Goal: Task Accomplishment & Management: Use online tool/utility

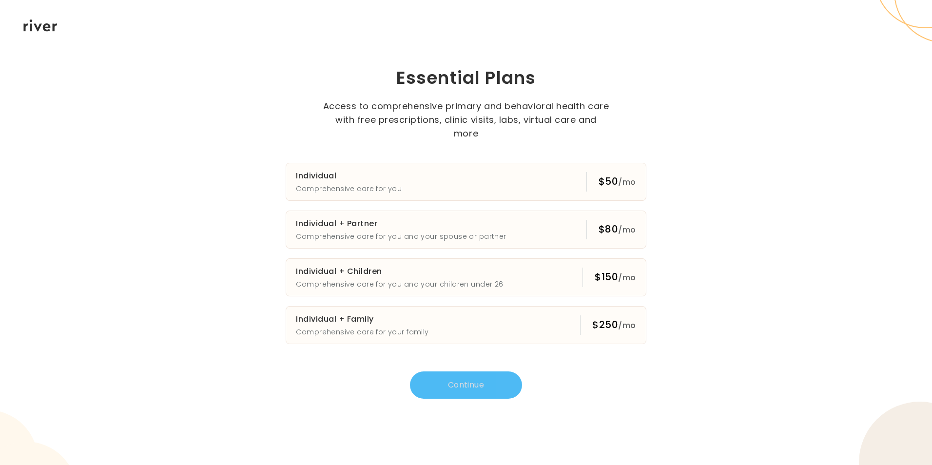
scroll to position [2, 0]
type textarea "*"
click at [48, 23] on icon at bounding box center [40, 26] width 34 height 12
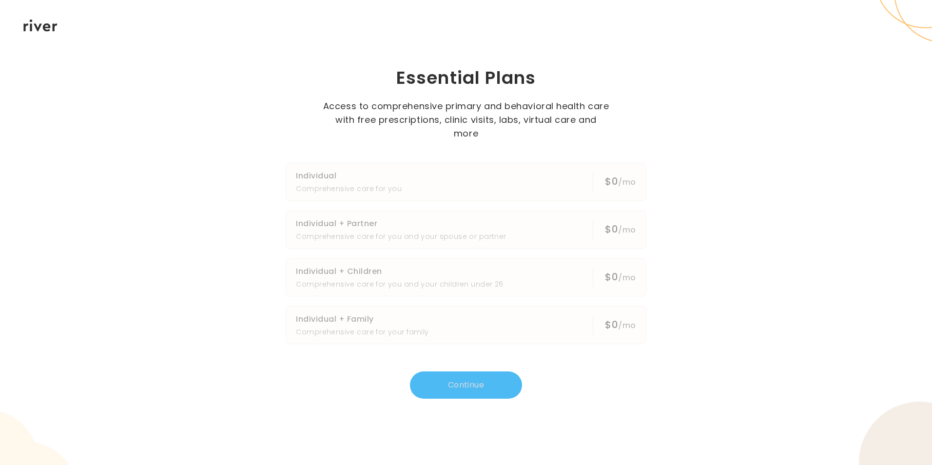
scroll to position [414, 0]
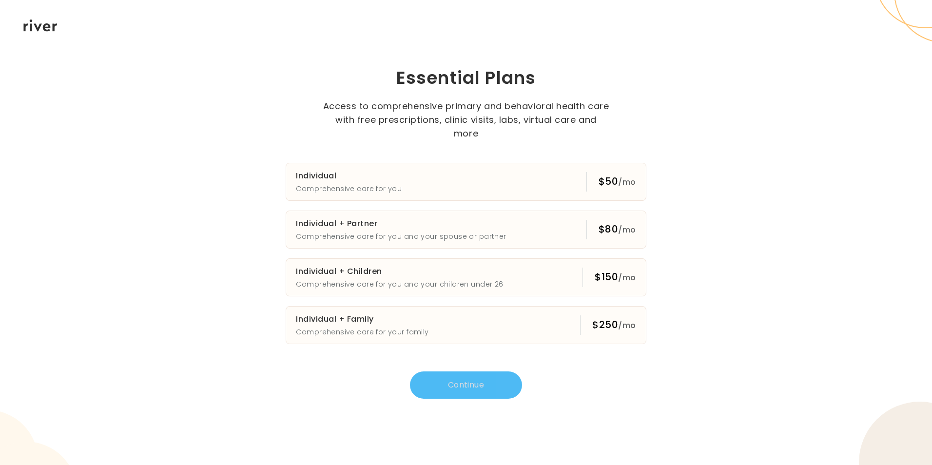
click at [48, 23] on icon at bounding box center [40, 26] width 34 height 12
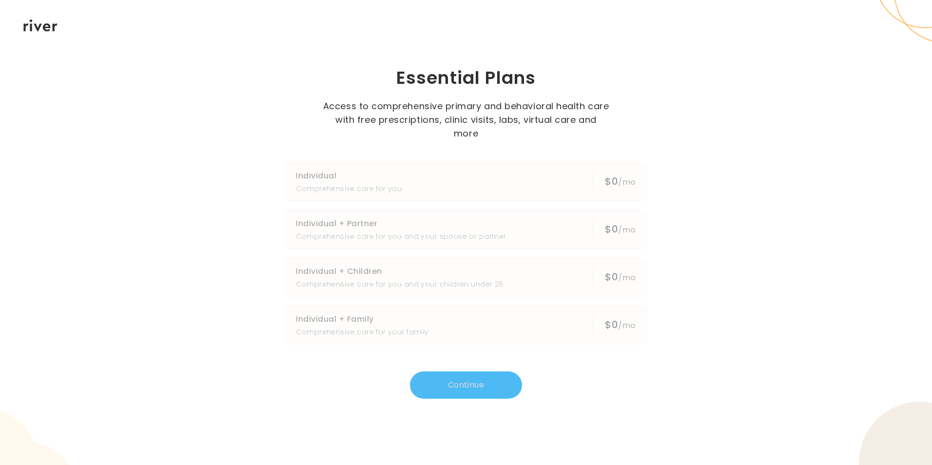
scroll to position [414, 0]
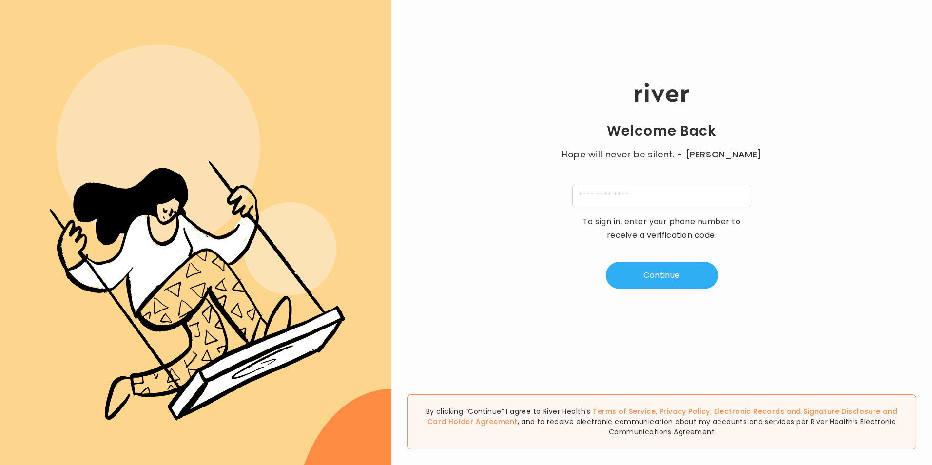
scroll to position [414, 0]
click at [580, 196] on input "tel" at bounding box center [661, 196] width 179 height 22
type input "**********"
click at [641, 275] on button "Continue" at bounding box center [662, 275] width 112 height 27
type input "*"
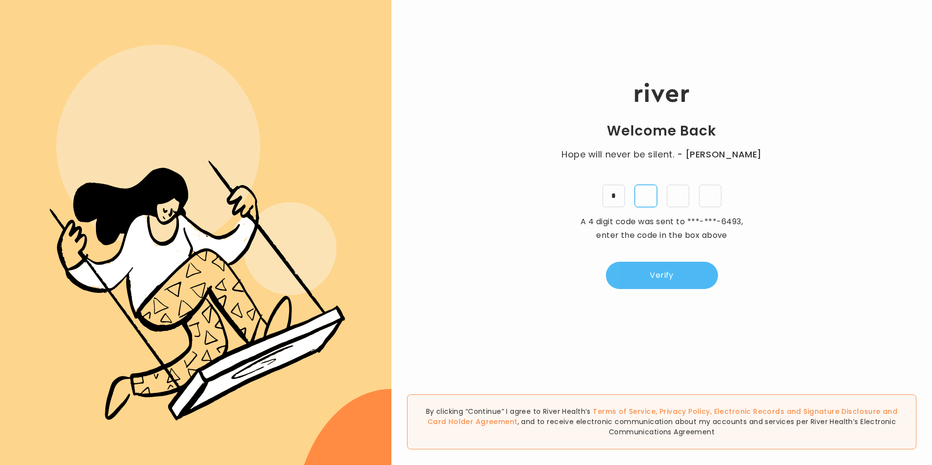
type input "*"
click at [642, 275] on button "Verify" at bounding box center [662, 275] width 112 height 27
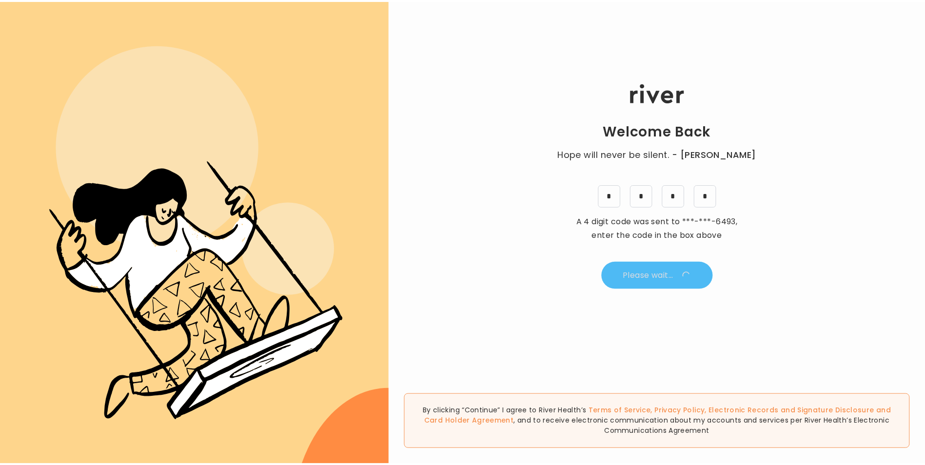
scroll to position [0, 0]
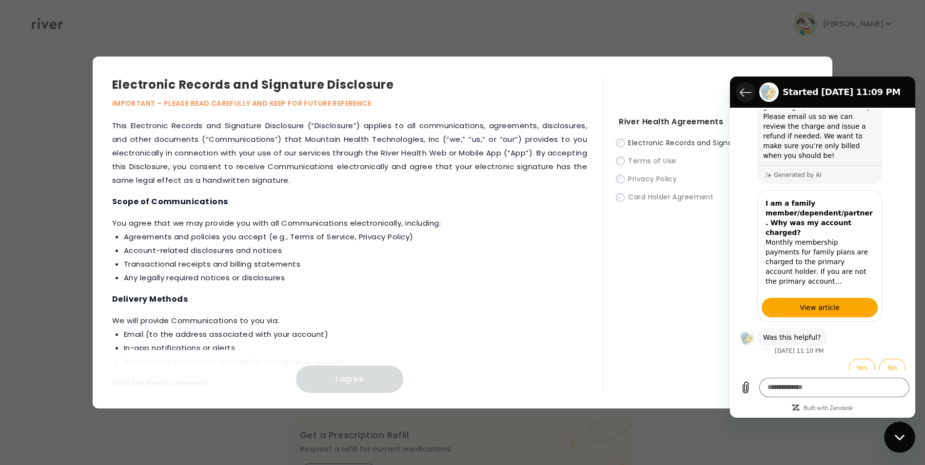
click at [736, 90] on button "Back to the conversation list" at bounding box center [746, 92] width 20 height 20
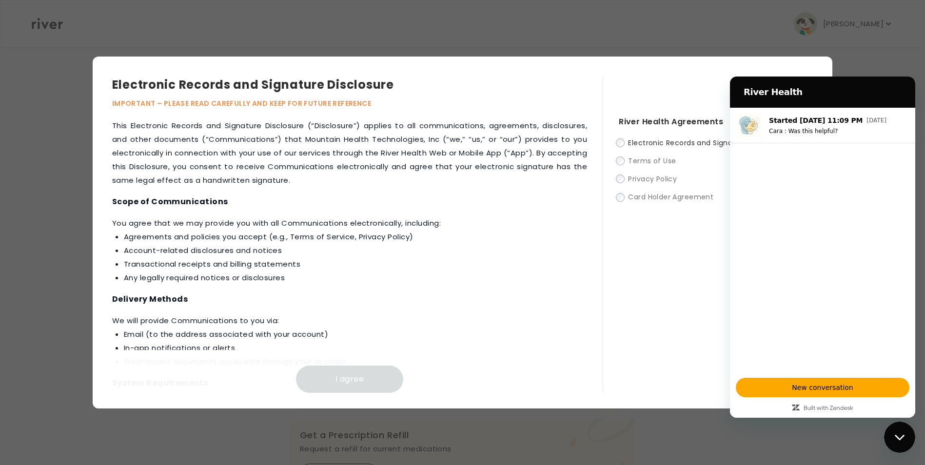
click at [859, 52] on div at bounding box center [462, 232] width 925 height 465
click at [659, 88] on div "River Health Agreements Electronic Records and Signature Disclosure Terms of Us…" at bounding box center [708, 234] width 210 height 317
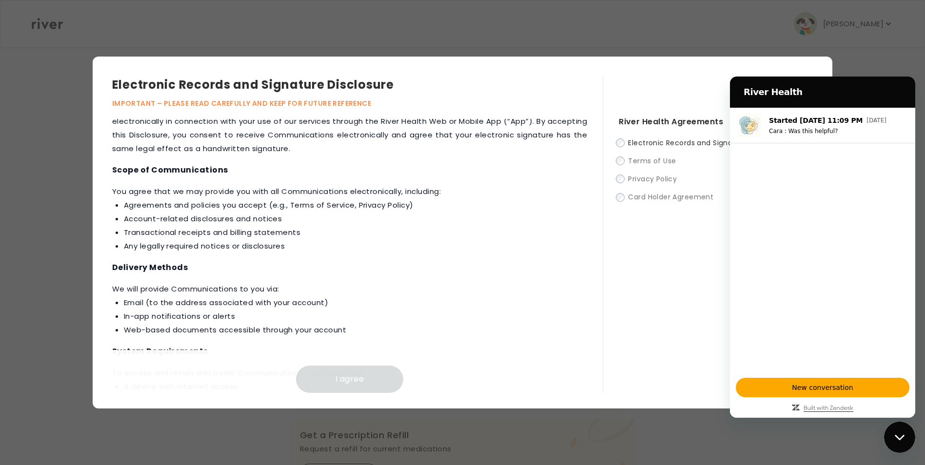
scroll to position [49, 0]
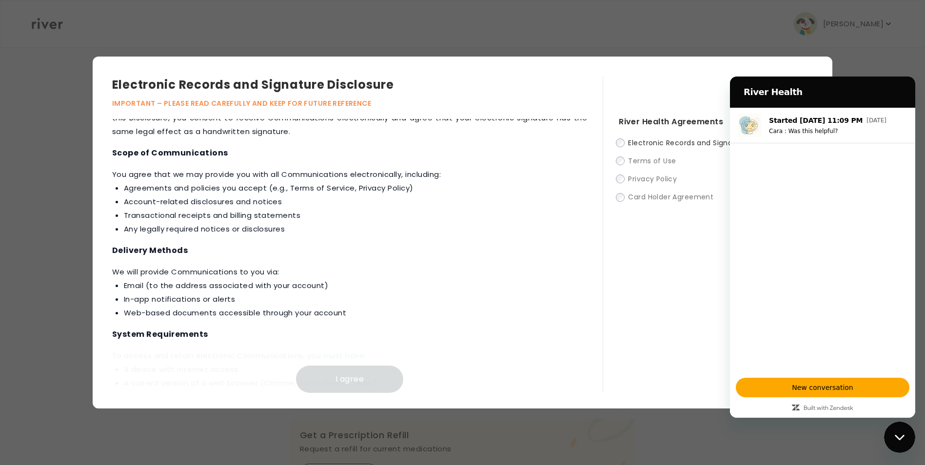
click at [846, 82] on div "River Health" at bounding box center [821, 92] width 170 height 20
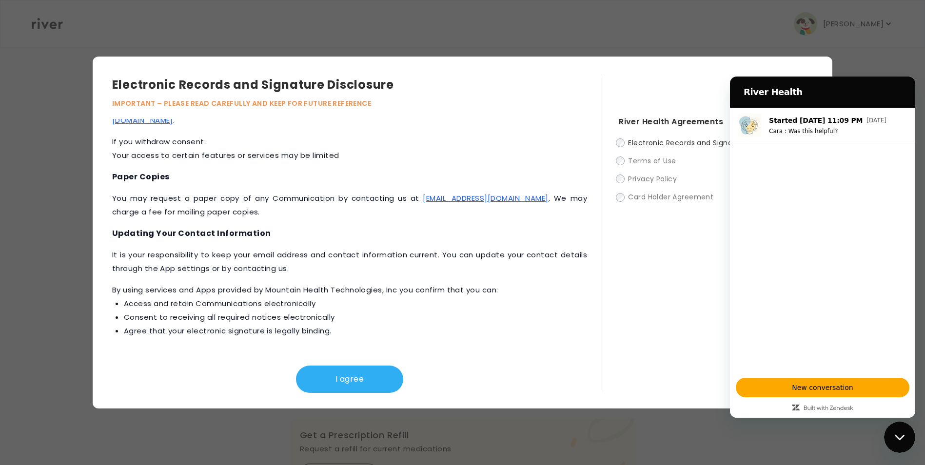
scroll to position [412, 0]
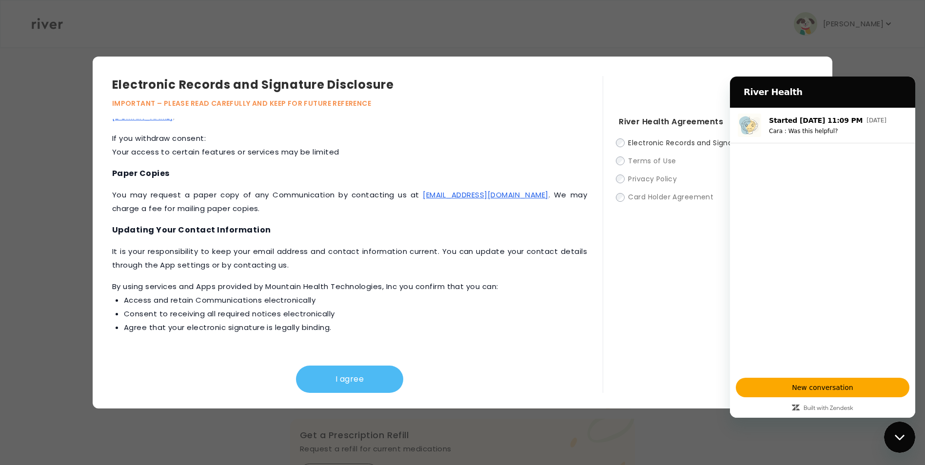
click at [346, 378] on button "I agree" at bounding box center [349, 379] width 107 height 27
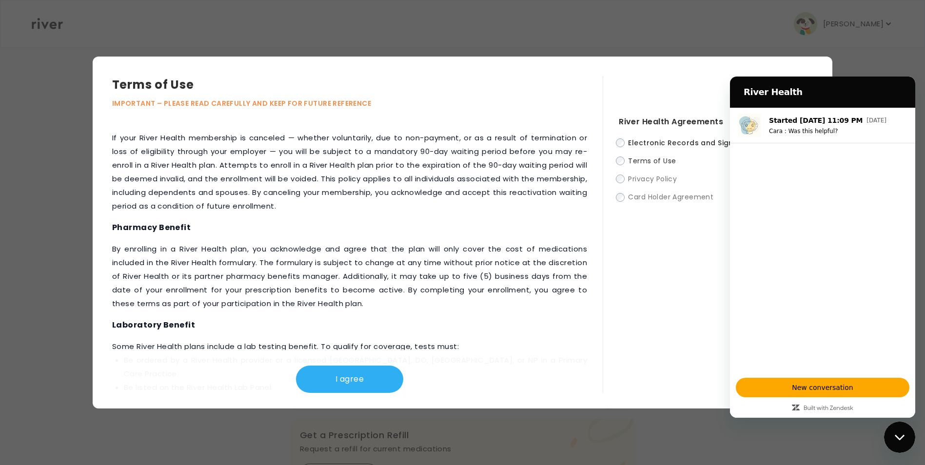
scroll to position [1077, 0]
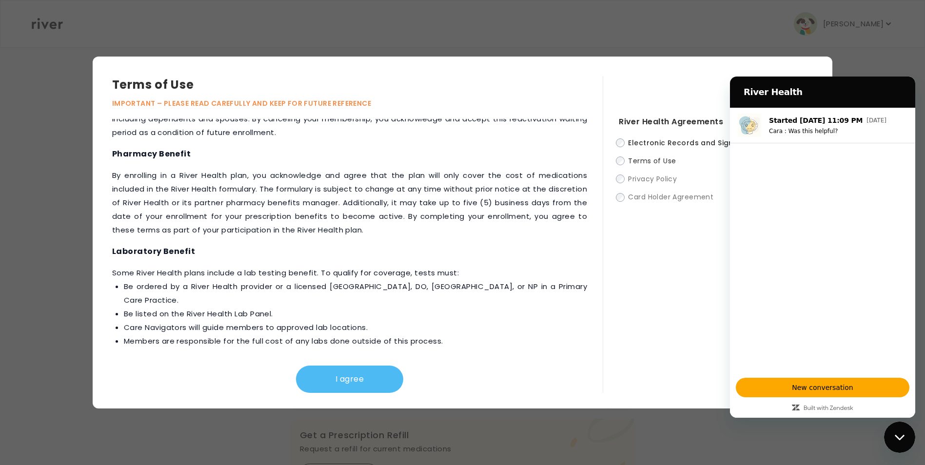
click at [369, 372] on button "I agree" at bounding box center [349, 379] width 107 height 27
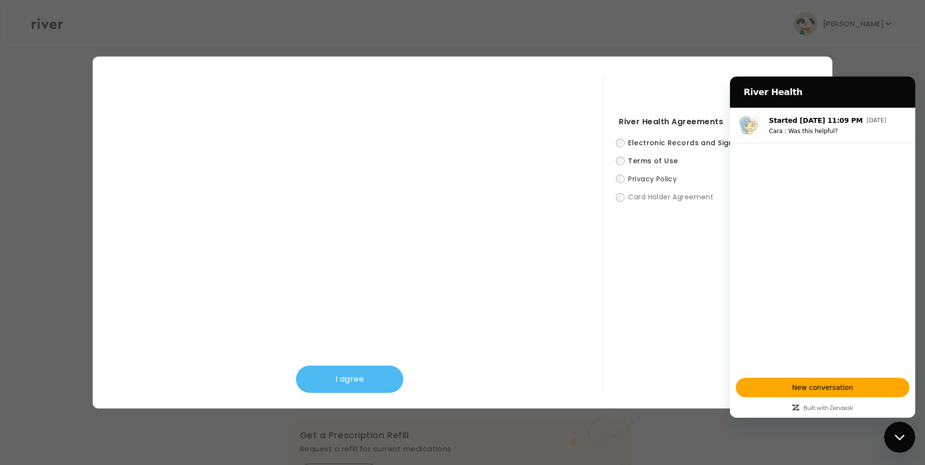
click at [365, 375] on button "I agree" at bounding box center [349, 379] width 107 height 27
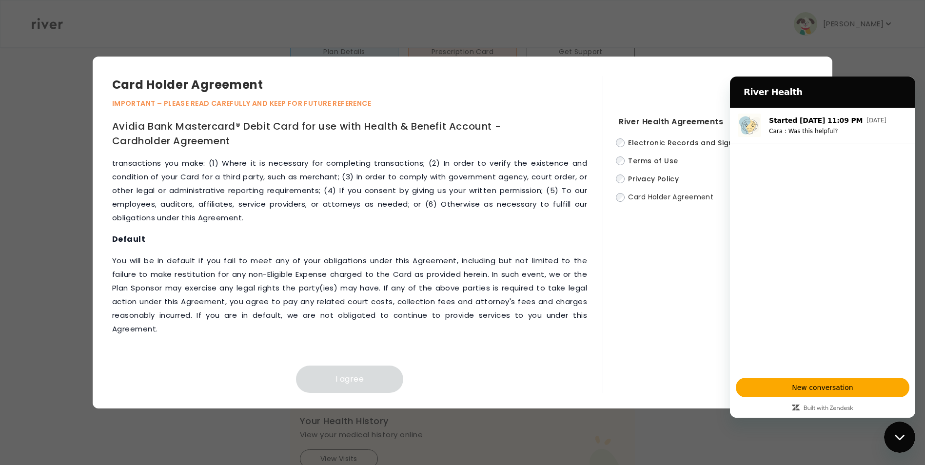
scroll to position [4075, 0]
click at [332, 383] on button "I agree" at bounding box center [349, 379] width 107 height 27
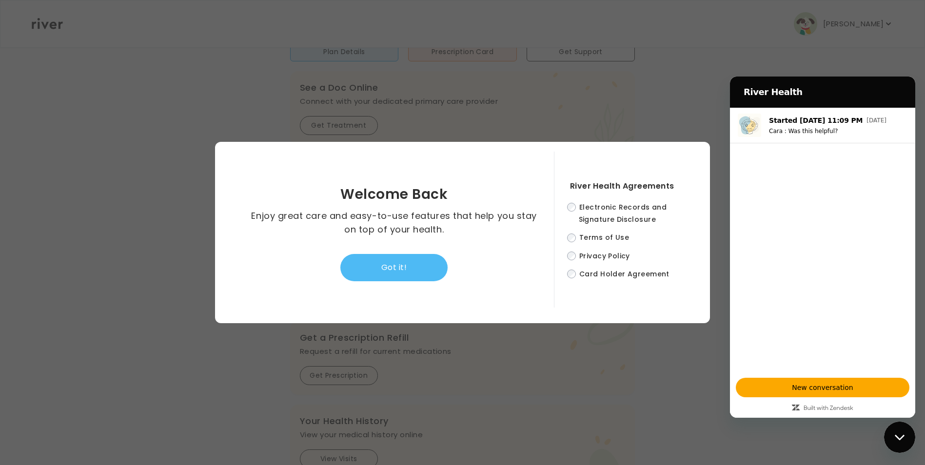
click at [406, 271] on button "Got it!" at bounding box center [393, 267] width 107 height 27
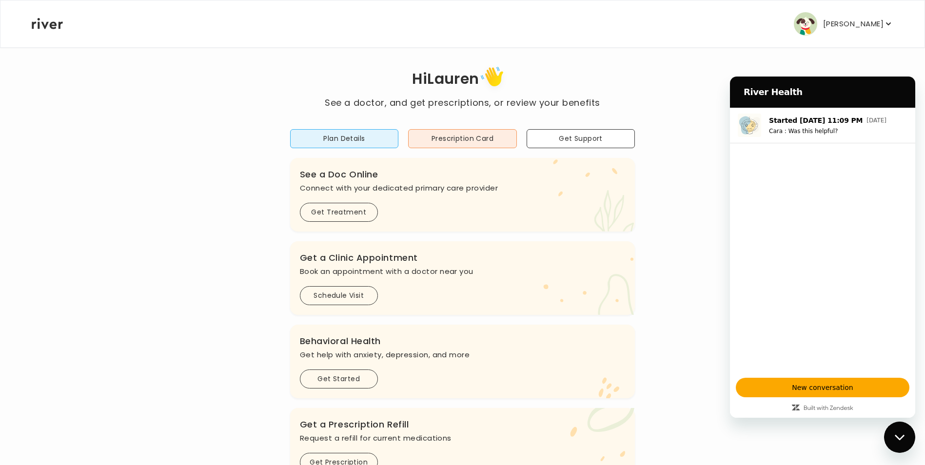
scroll to position [0, 0]
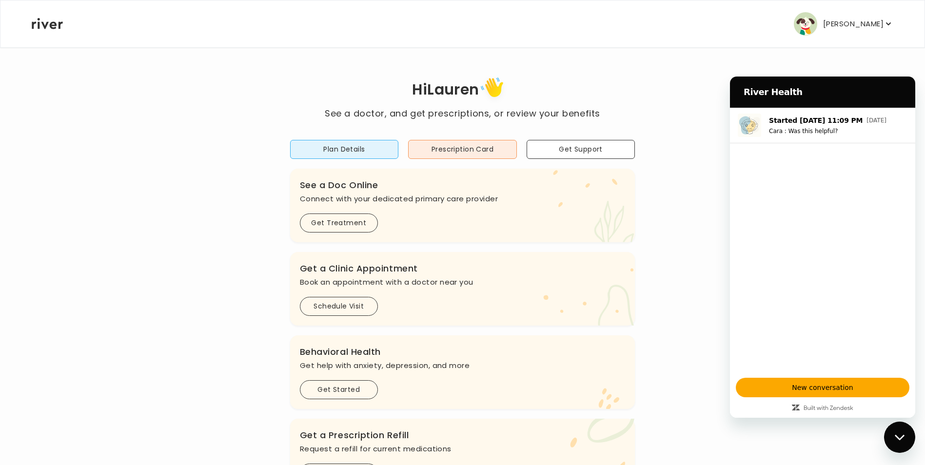
click at [694, 77] on div "Hi Lauren See a doctor, and get prescriptions, or review your benefits Plan Det…" at bounding box center [462, 325] width 862 height 502
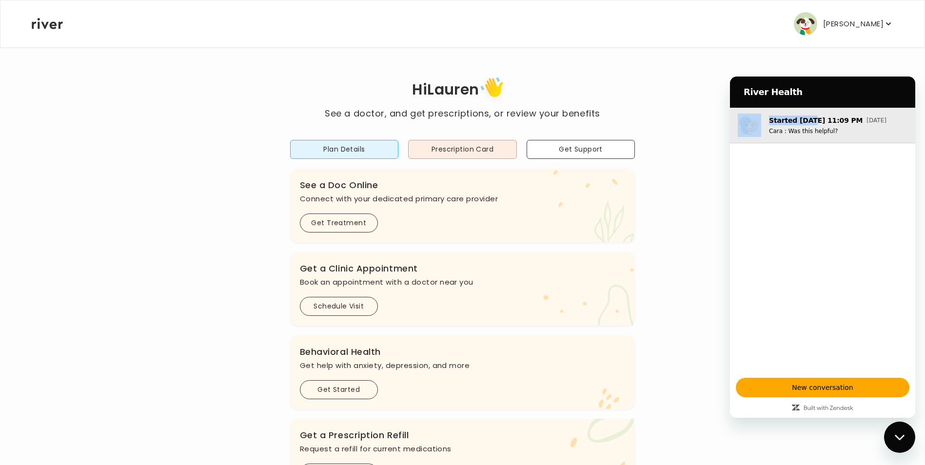
drag, startPoint x: 795, startPoint y: 81, endPoint x: 804, endPoint y: 113, distance: 33.2
click at [804, 113] on div "River Health Started Oct 12 at 11:09 PM Oct 12 Cara : Was this helpful? New con…" at bounding box center [822, 247] width 185 height 341
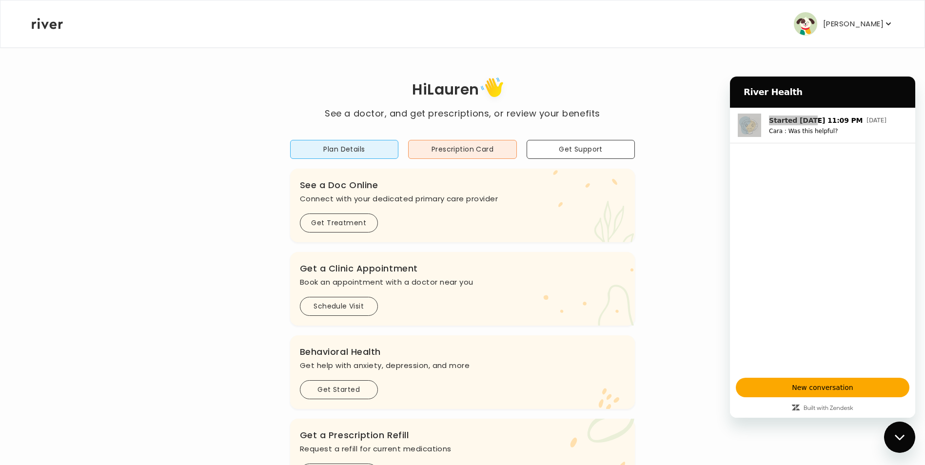
drag, startPoint x: 75, startPoint y: 36, endPoint x: 700, endPoint y: 68, distance: 626.3
click at [700, 68] on div "Hi Lauren See a doctor, and get prescriptions, or review your benefits Plan Det…" at bounding box center [462, 325] width 862 height 556
click at [49, 30] on div "Lauren Alleyne Profile Add Family Activate Card Reimbursement Terms of Service …" at bounding box center [462, 23] width 861 height 47
click at [50, 28] on icon at bounding box center [47, 23] width 31 height 11
click at [757, 85] on div "River Health" at bounding box center [821, 92] width 170 height 20
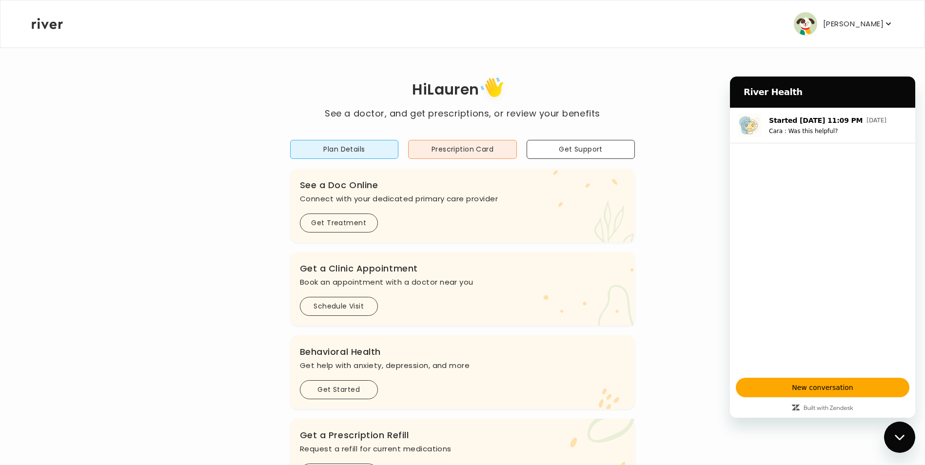
click at [895, 439] on icon "Close messaging window" at bounding box center [900, 437] width 10 height 6
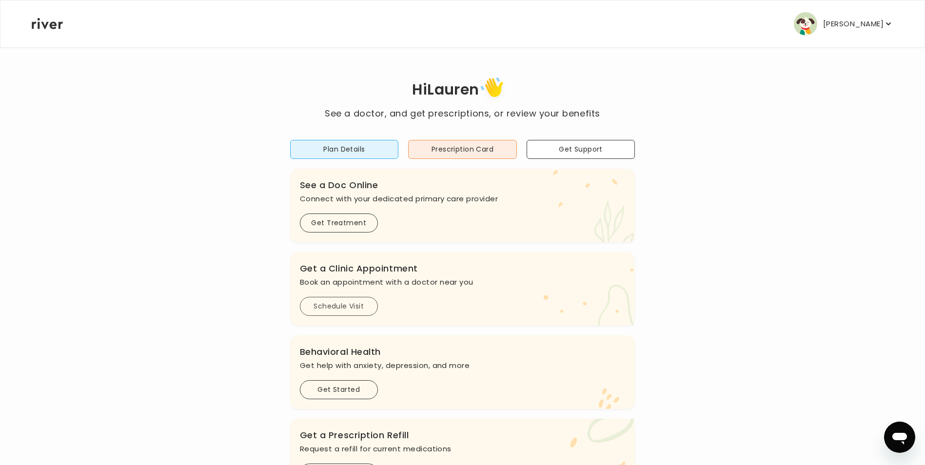
click at [347, 305] on button "Schedule Visit" at bounding box center [339, 306] width 78 height 19
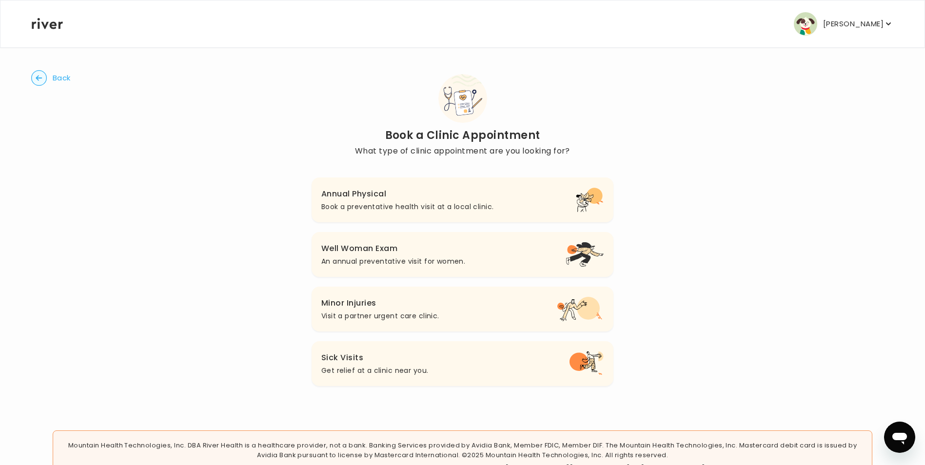
click at [489, 205] on p "Book a preventative health visit at a local clinic." at bounding box center [407, 207] width 172 height 12
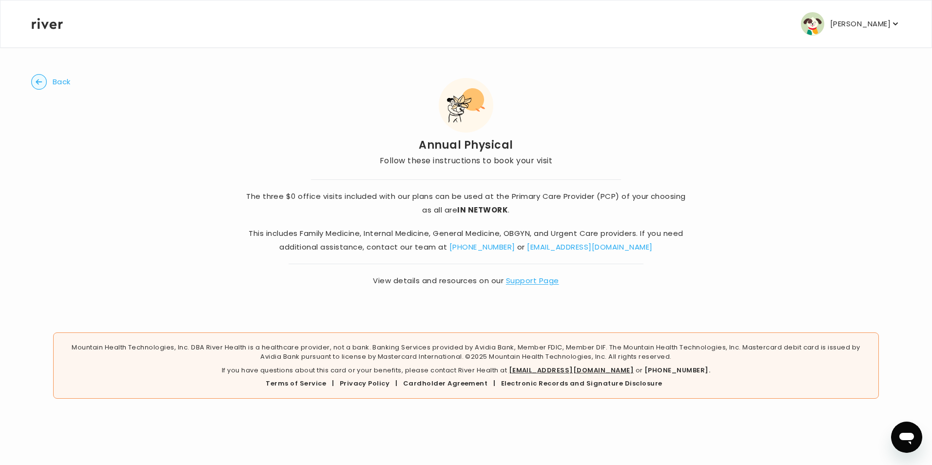
click at [43, 80] on circle "button" at bounding box center [39, 82] width 15 height 15
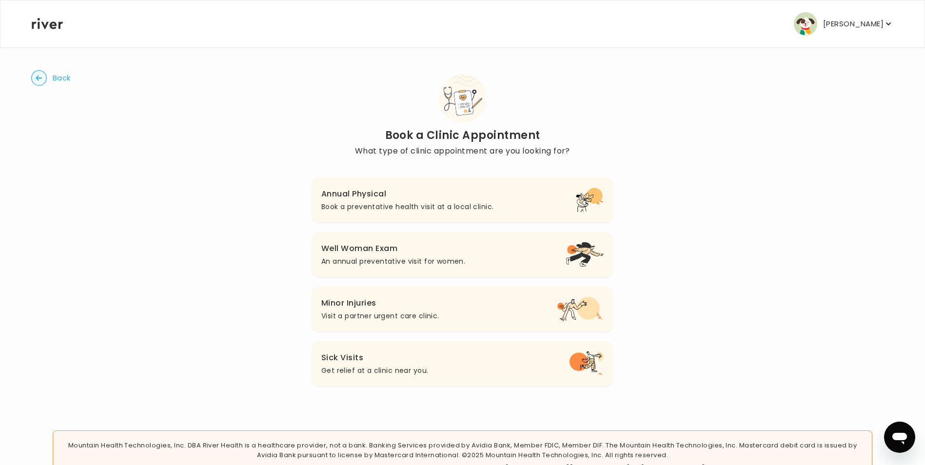
click at [39, 79] on circle "button" at bounding box center [39, 78] width 15 height 15
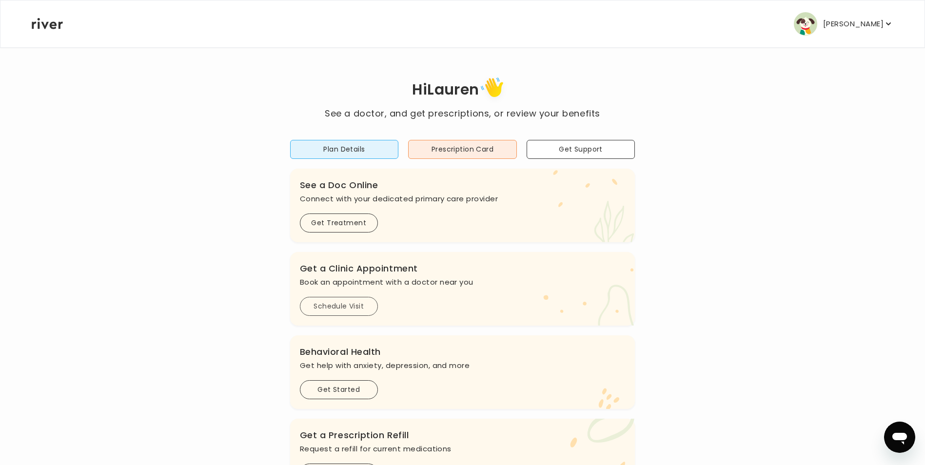
click at [329, 309] on button "Schedule Visit" at bounding box center [339, 306] width 78 height 19
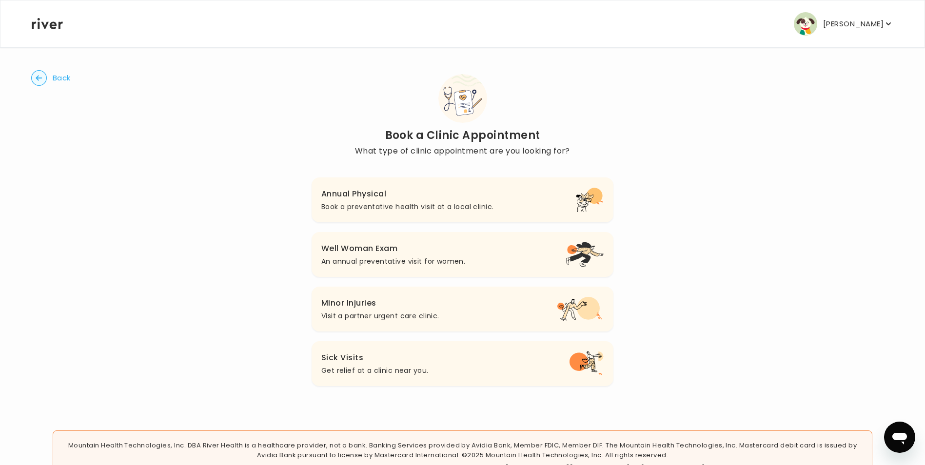
click at [362, 206] on p "Book a preventative health visit at a local clinic." at bounding box center [407, 207] width 172 height 12
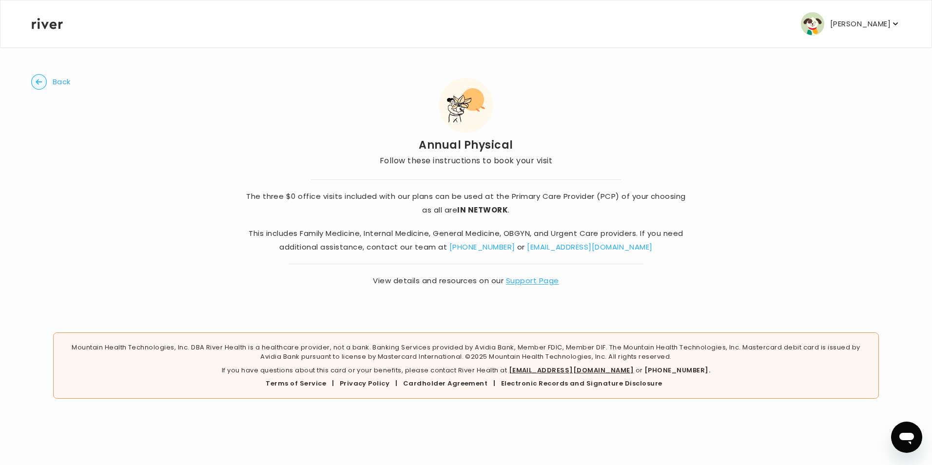
click at [34, 82] on circle "button" at bounding box center [39, 82] width 15 height 15
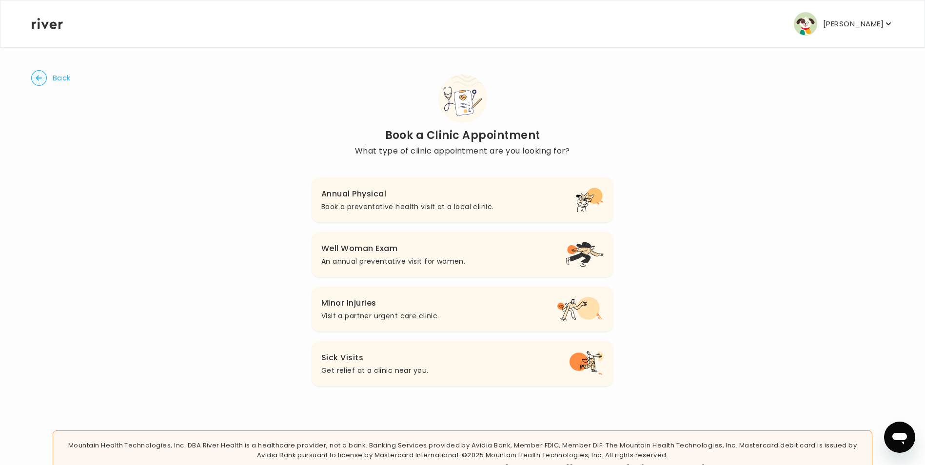
click at [34, 82] on circle "button" at bounding box center [39, 78] width 15 height 15
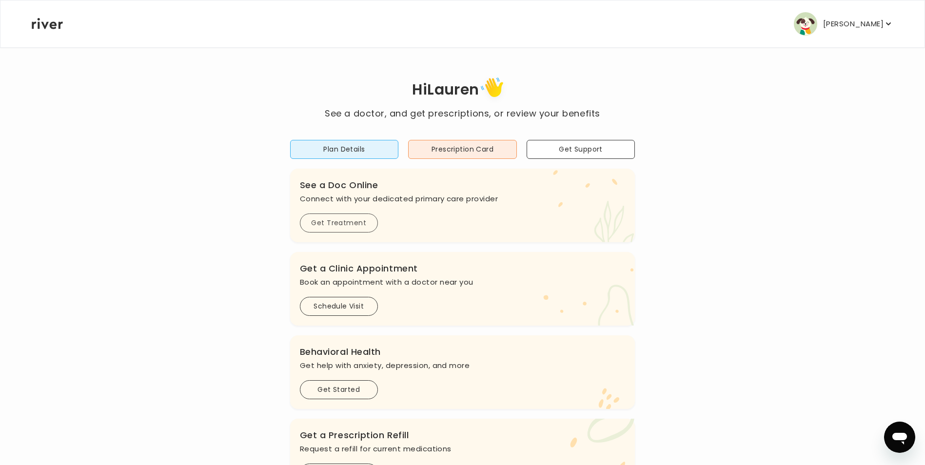
click at [311, 220] on button "Get Treatment" at bounding box center [339, 223] width 78 height 19
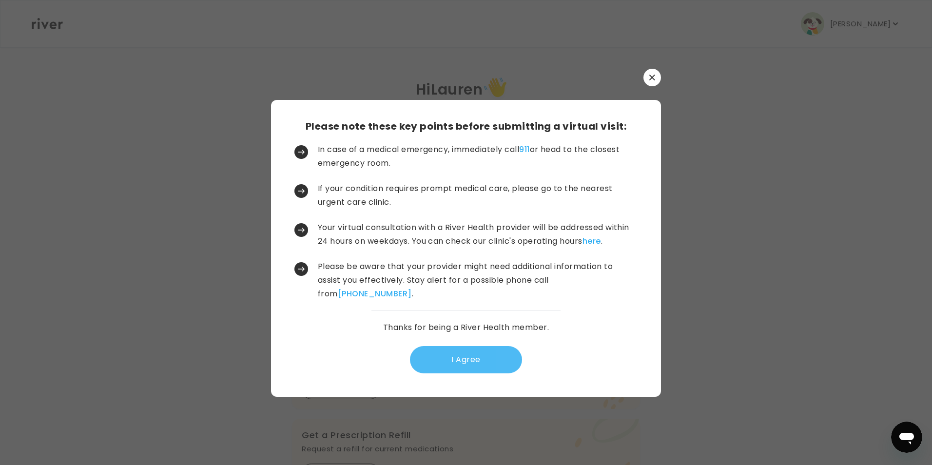
click at [502, 364] on button "I Agree" at bounding box center [466, 359] width 112 height 27
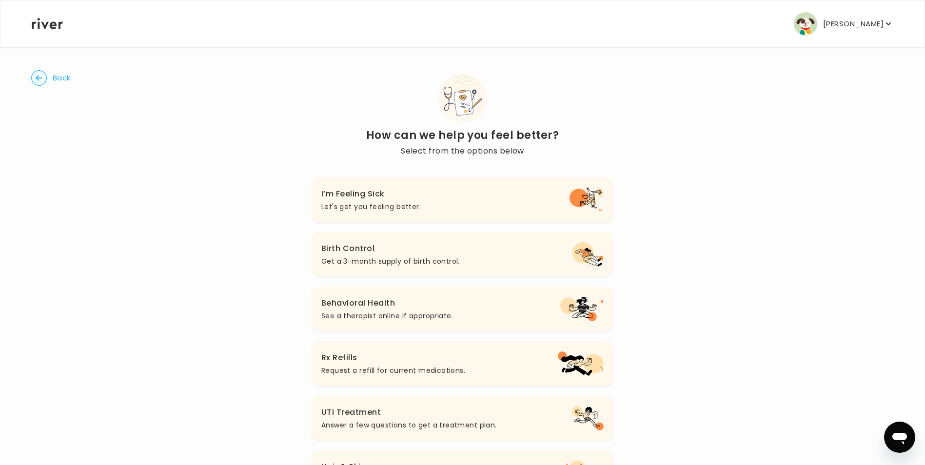
click at [403, 203] on p "Let's get you feeling better." at bounding box center [370, 207] width 99 height 12
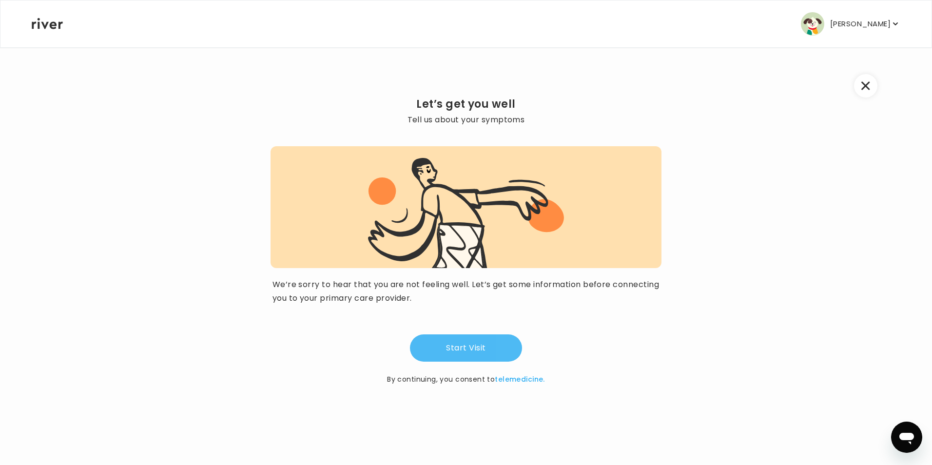
click at [431, 351] on button "Start Visit" at bounding box center [466, 347] width 112 height 27
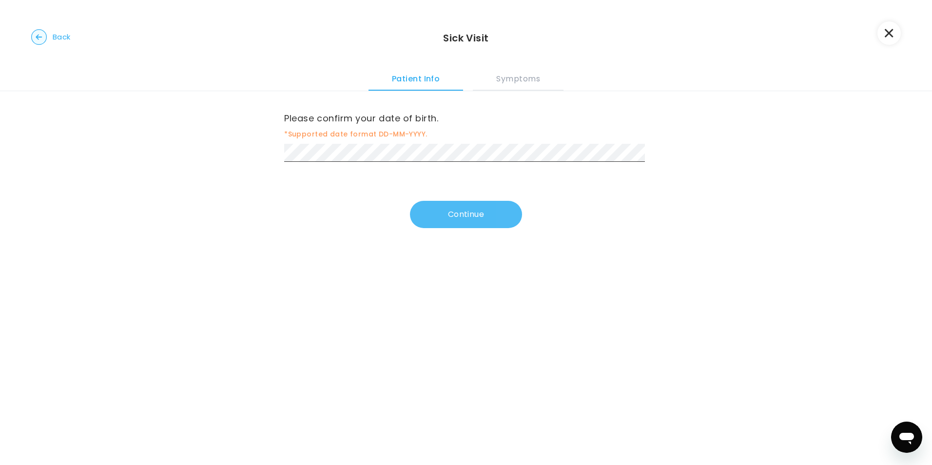
click at [441, 221] on button "Continue" at bounding box center [466, 214] width 112 height 27
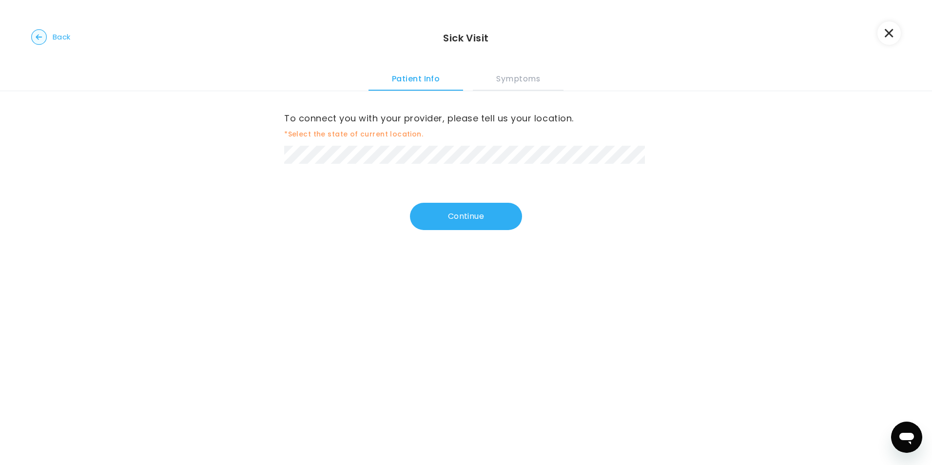
click at [61, 33] on span "Back" at bounding box center [62, 37] width 18 height 14
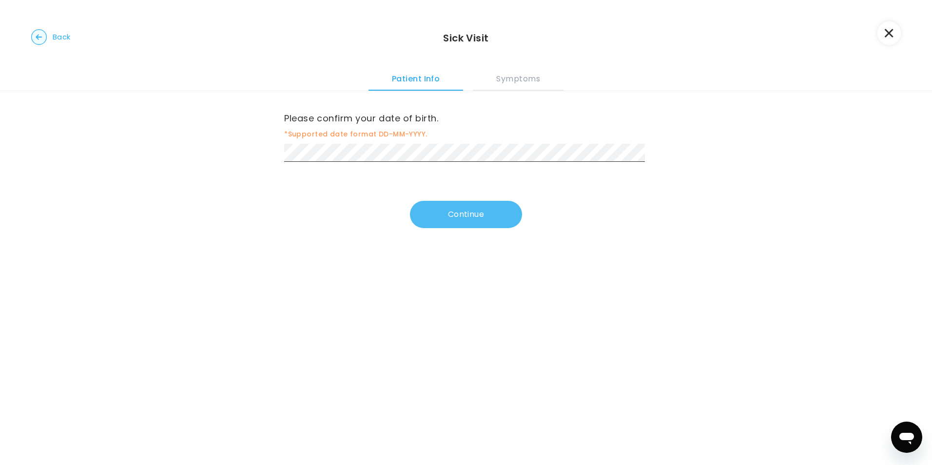
click at [432, 201] on button "Continue" at bounding box center [466, 214] width 112 height 27
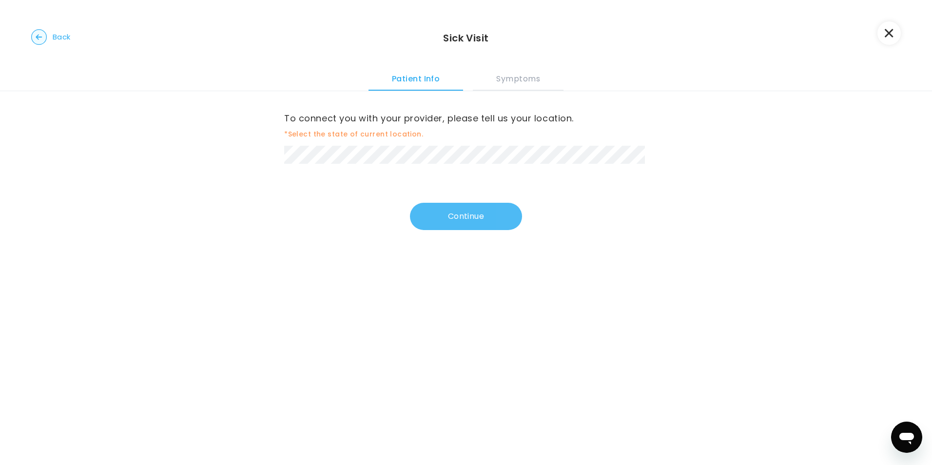
click at [433, 210] on button "Continue" at bounding box center [466, 216] width 112 height 27
click at [444, 212] on button "Continue" at bounding box center [466, 216] width 112 height 27
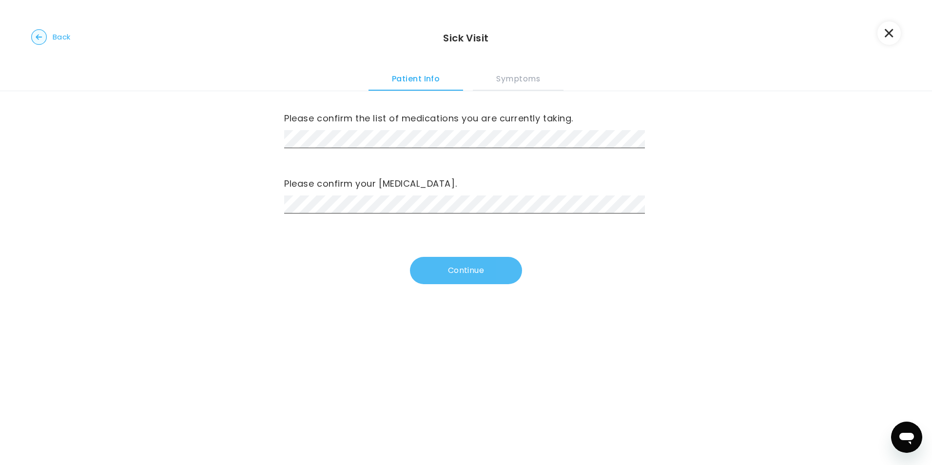
click at [452, 272] on button "Continue" at bounding box center [466, 270] width 112 height 27
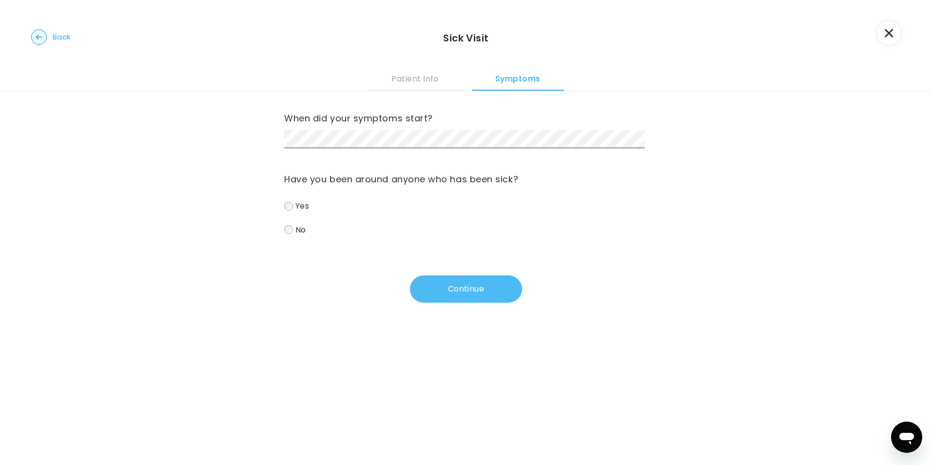
click at [435, 290] on button "Continue" at bounding box center [466, 288] width 112 height 27
click at [442, 278] on button "Continue" at bounding box center [466, 288] width 112 height 27
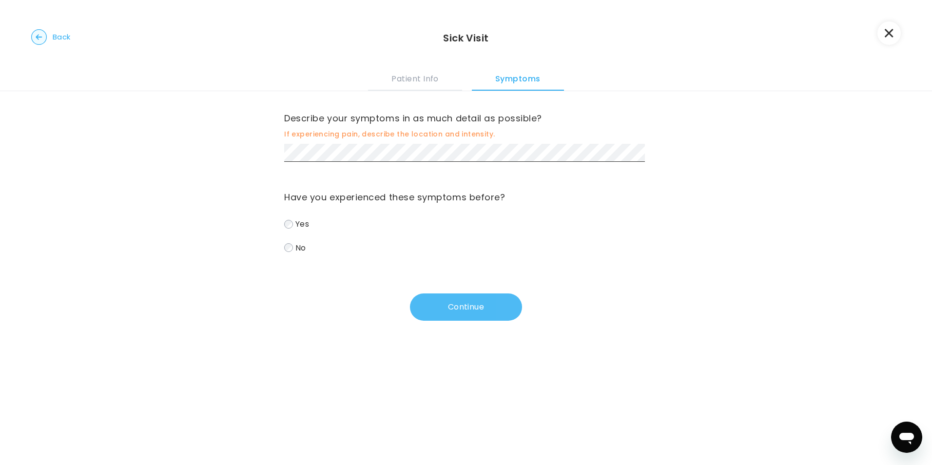
click at [453, 305] on button "Continue" at bounding box center [466, 306] width 112 height 27
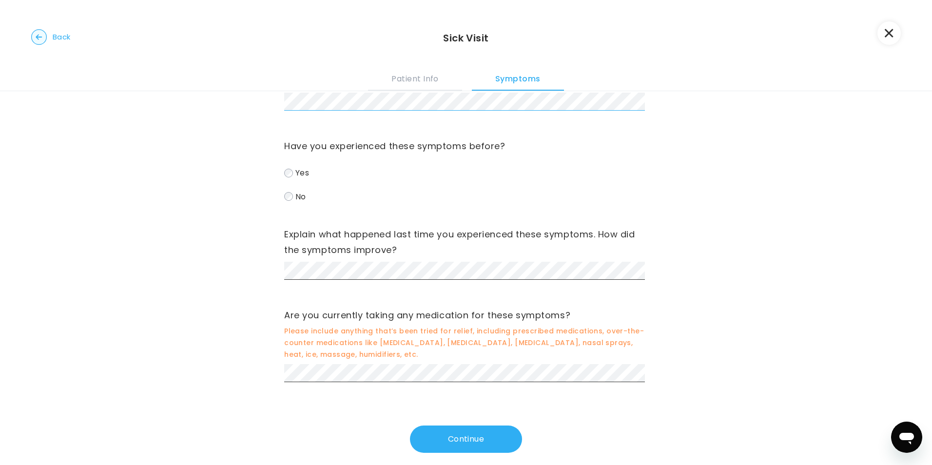
scroll to position [52, 0]
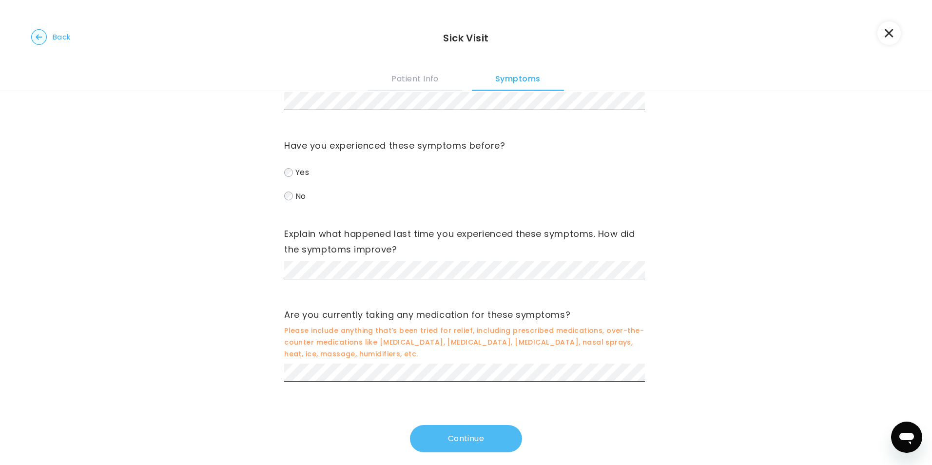
click at [428, 425] on button "Continue" at bounding box center [466, 438] width 112 height 27
click at [456, 427] on button "Continue" at bounding box center [466, 438] width 112 height 27
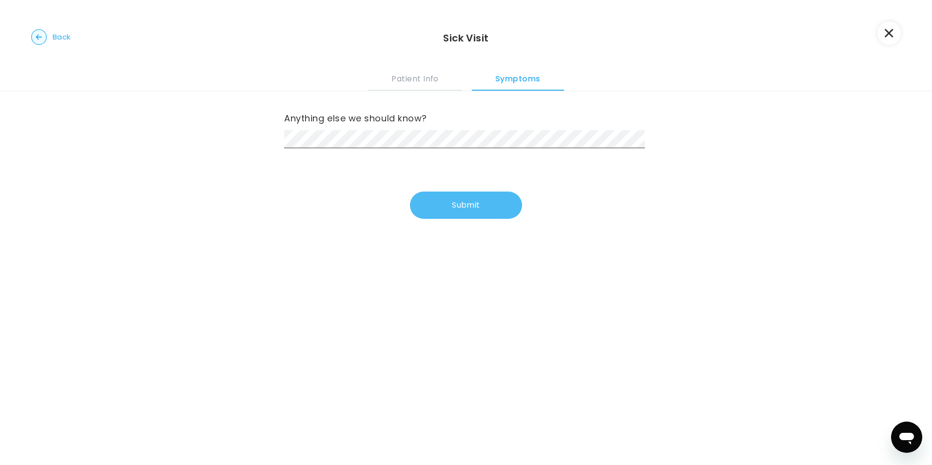
scroll to position [0, 0]
click at [449, 211] on button "Submit" at bounding box center [466, 205] width 112 height 27
click at [432, 195] on button "Submit" at bounding box center [466, 205] width 112 height 27
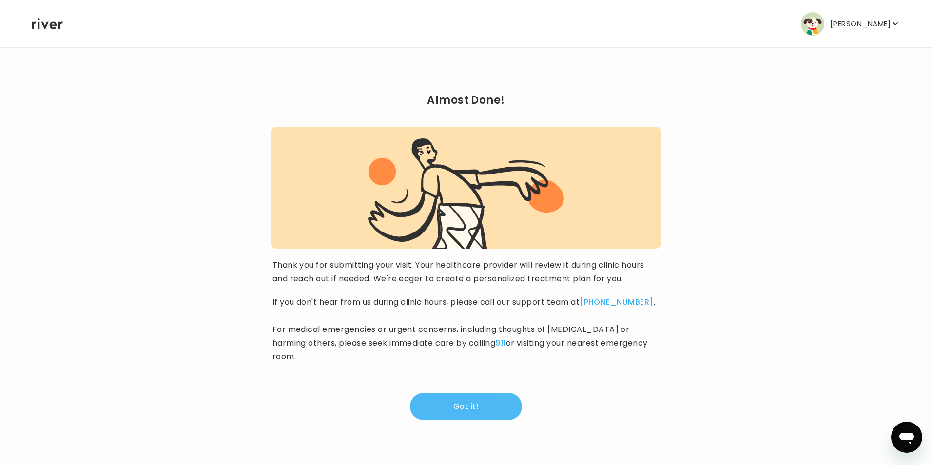
click at [468, 396] on button "Got it!" at bounding box center [466, 406] width 112 height 27
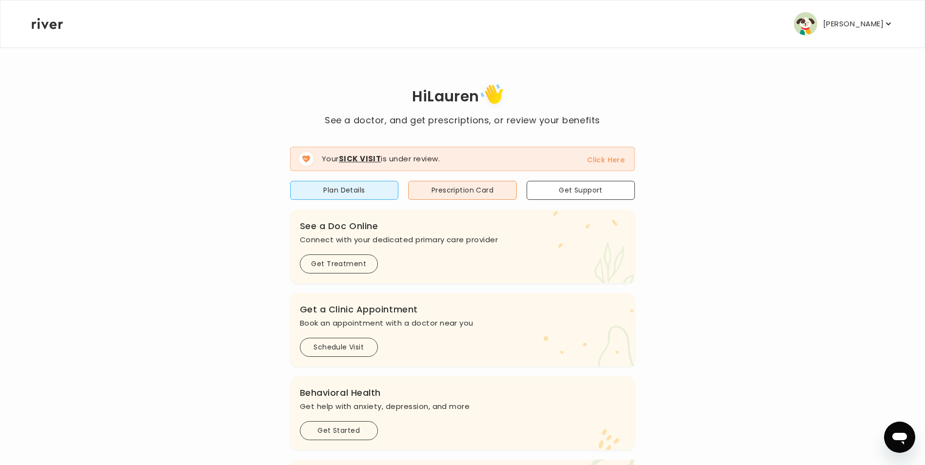
click at [603, 162] on button "Click Here" at bounding box center [606, 160] width 38 height 12
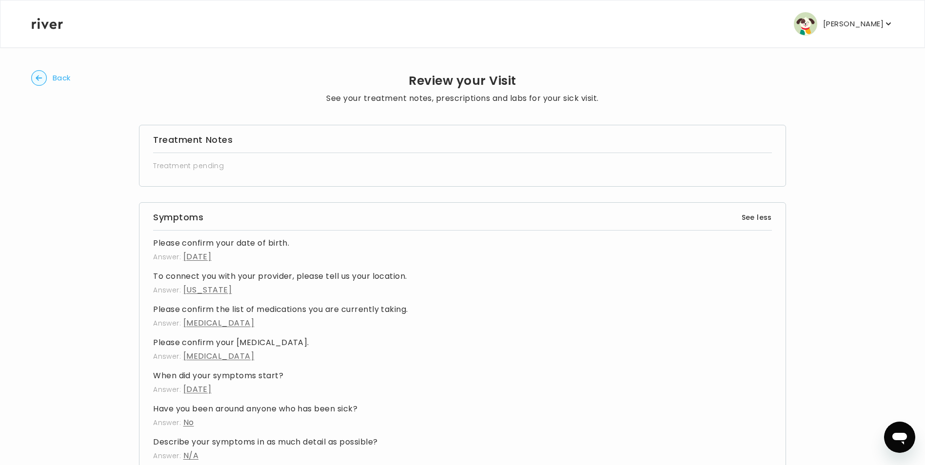
click at [43, 80] on circle "button" at bounding box center [39, 78] width 15 height 15
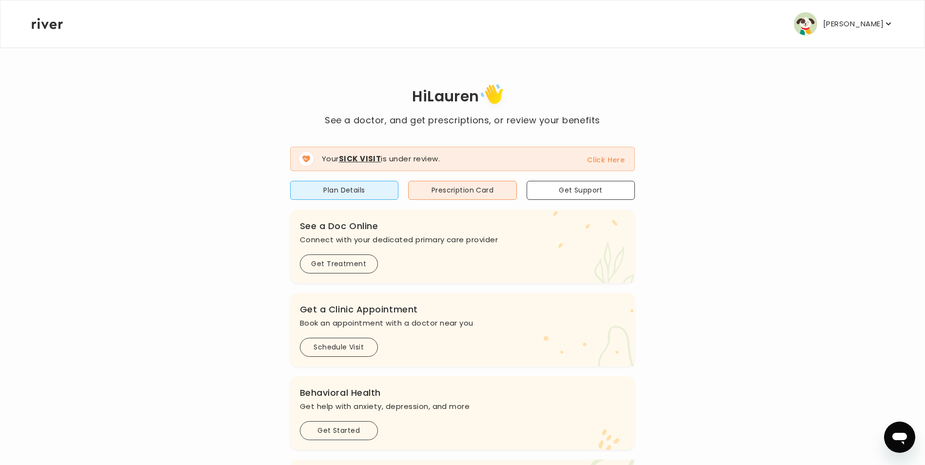
click at [617, 156] on button "Click Here" at bounding box center [606, 160] width 38 height 12
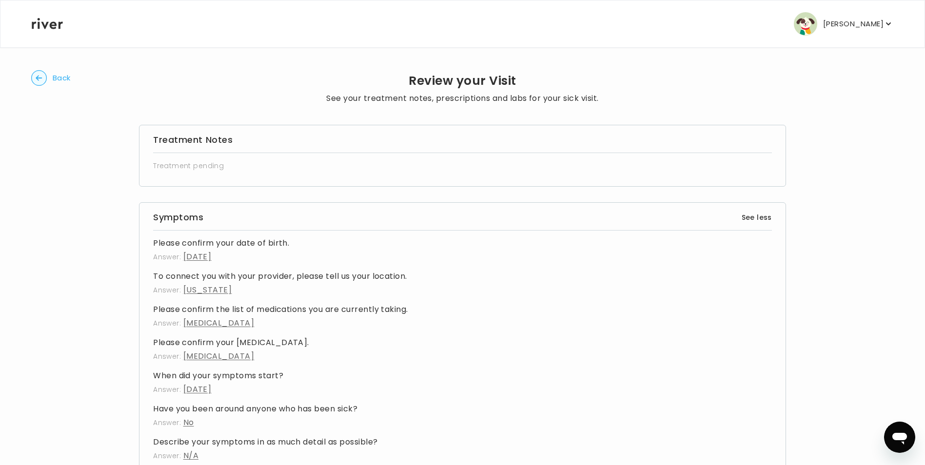
click at [40, 78] on icon "button" at bounding box center [39, 77] width 6 height 5
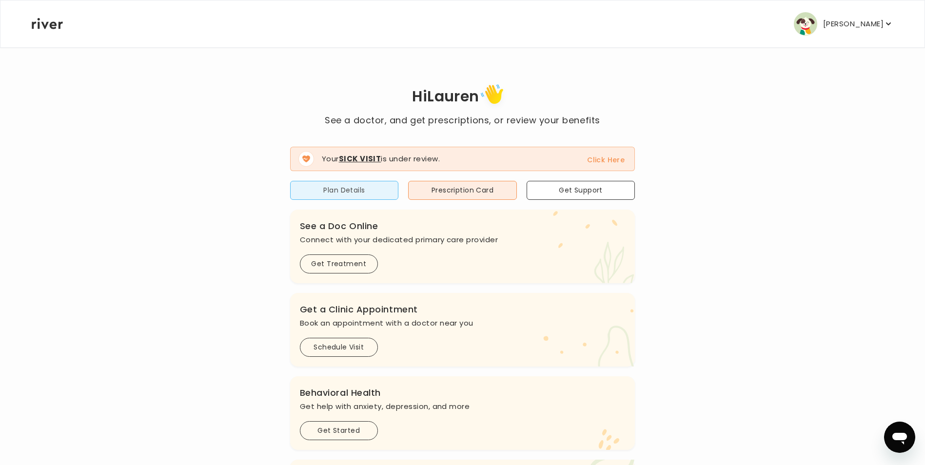
click at [375, 188] on button "Plan Details" at bounding box center [344, 190] width 109 height 19
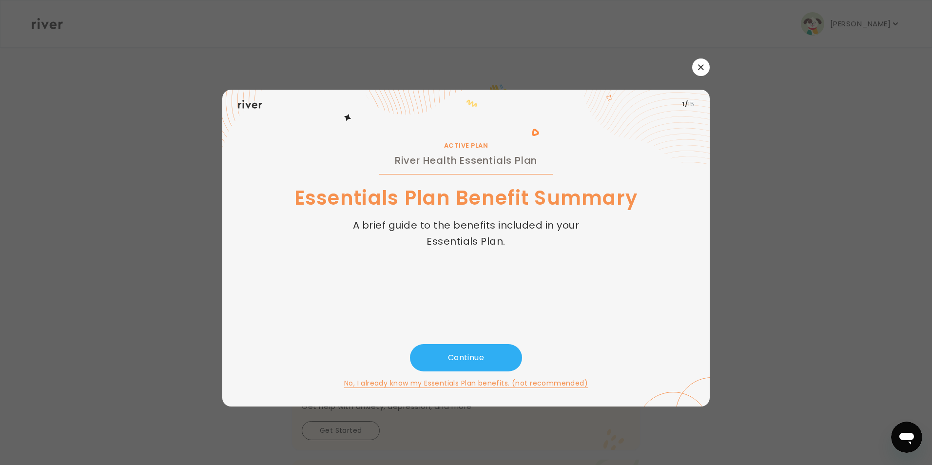
click at [698, 67] on button "button" at bounding box center [701, 68] width 18 height 18
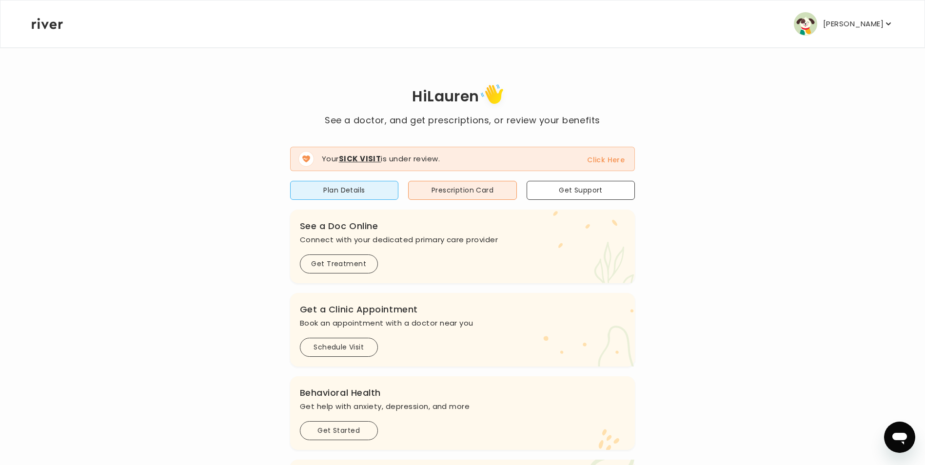
click at [869, 27] on p "[PERSON_NAME]" at bounding box center [853, 24] width 60 height 14
click at [572, 78] on div "Hi [PERSON_NAME] See a doctor, and get prescriptions, or review your benefits Y…" at bounding box center [462, 345] width 862 height 597
click at [869, 18] on p "[PERSON_NAME]" at bounding box center [853, 24] width 60 height 14
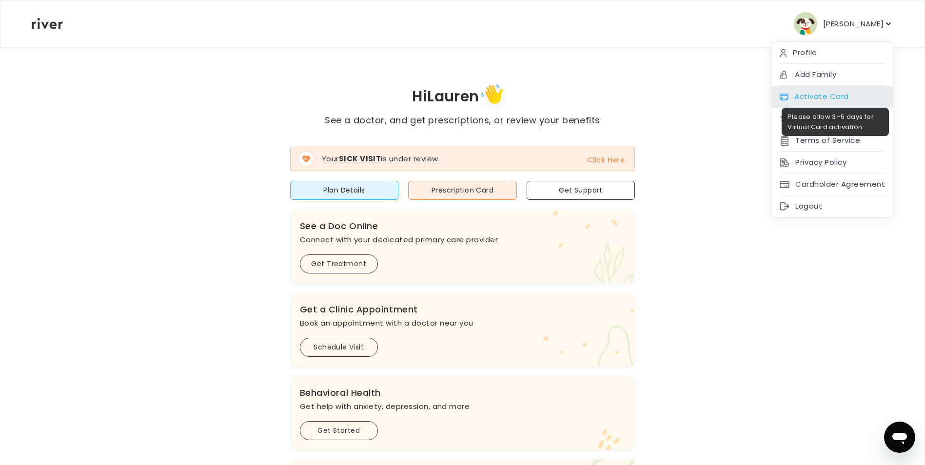
click at [806, 95] on div "Activate Card" at bounding box center [832, 97] width 121 height 22
